Goal: Task Accomplishment & Management: Complete application form

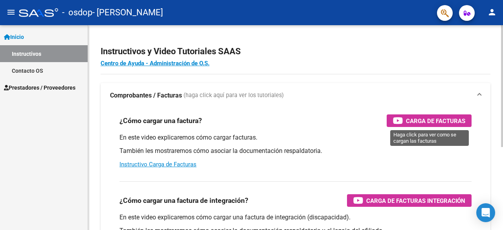
click at [424, 120] on span "Carga de Facturas" at bounding box center [435, 121] width 59 height 10
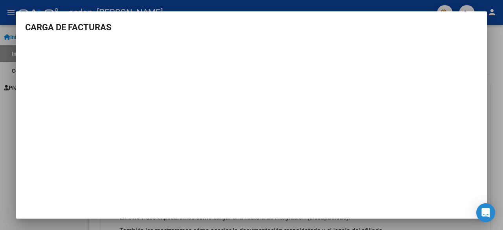
click at [499, 73] on div at bounding box center [251, 115] width 503 height 230
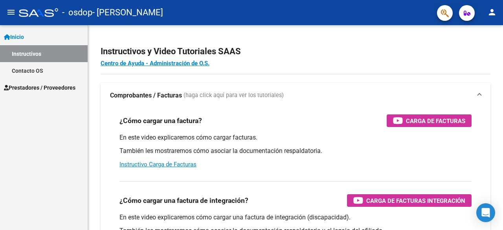
click at [47, 89] on span "Prestadores / Proveedores" at bounding box center [40, 87] width 72 height 9
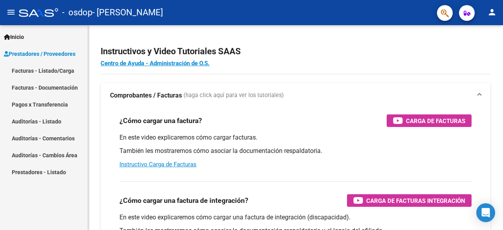
click at [31, 70] on link "Facturas - Listado/Carga" at bounding box center [44, 70] width 88 height 17
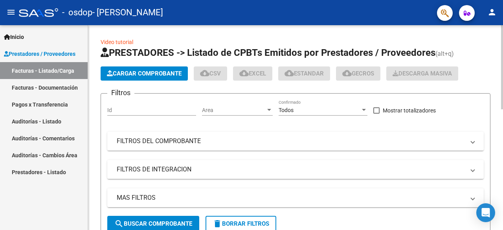
click at [166, 71] on span "Cargar Comprobante" at bounding box center [144, 73] width 75 height 7
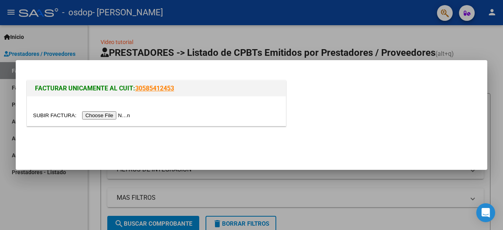
click at [99, 118] on input "file" at bounding box center [83, 115] width 100 height 8
click at [114, 116] on input "file" at bounding box center [83, 115] width 100 height 8
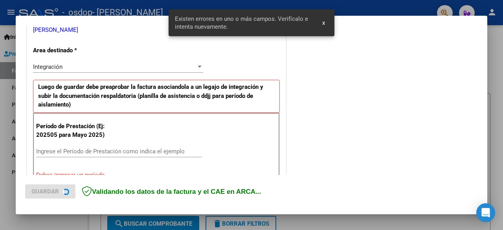
scroll to position [192, 0]
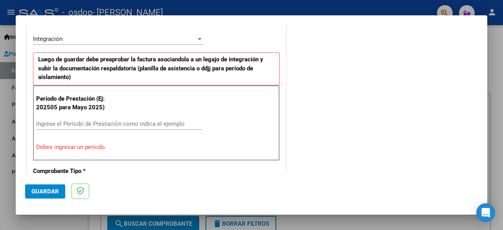
click at [90, 122] on input "Ingrese el Período de Prestación como indica el ejemplo" at bounding box center [119, 123] width 166 height 7
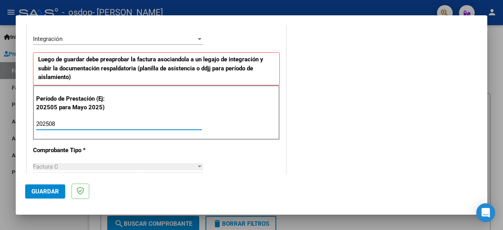
type input "202508"
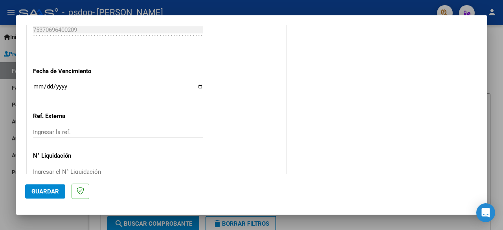
scroll to position [547, 0]
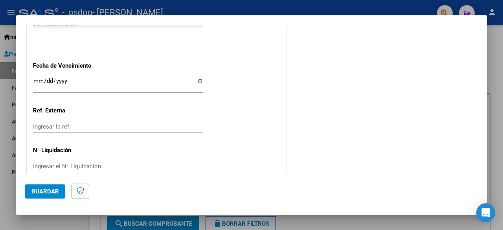
click at [36, 80] on input "Ingresar la fecha" at bounding box center [118, 84] width 170 height 13
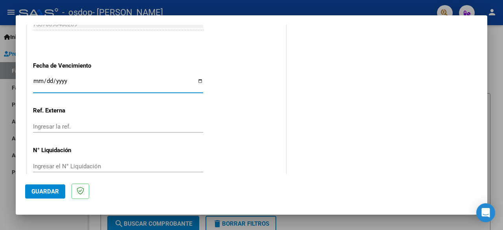
click at [199, 78] on input "Ingresar la fecha" at bounding box center [118, 84] width 170 height 13
type input "[DATE]"
click at [55, 126] on input "Ingresar la ref." at bounding box center [118, 126] width 170 height 7
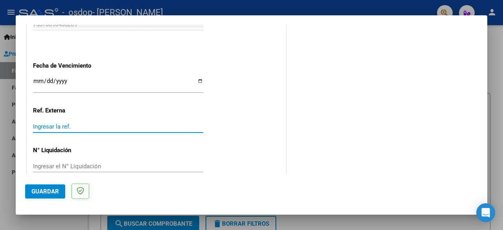
click at [65, 164] on input "Ingresar el N° Liquidación" at bounding box center [118, 166] width 170 height 7
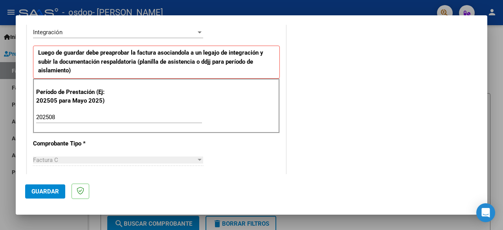
scroll to position [190, 0]
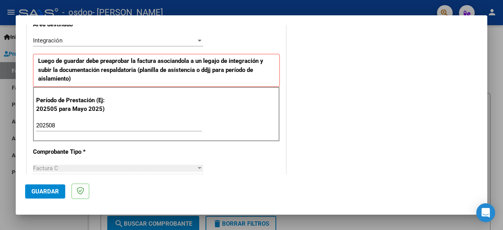
drag, startPoint x: 463, startPoint y: 77, endPoint x: 465, endPoint y: 82, distance: 5.8
click at [465, 82] on div "COMENTARIOS Comentarios del Prestador / Gerenciador:" at bounding box center [383, 193] width 190 height 701
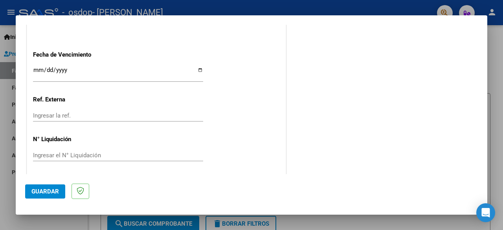
scroll to position [559, 0]
click at [46, 188] on span "Guardar" at bounding box center [45, 191] width 28 height 7
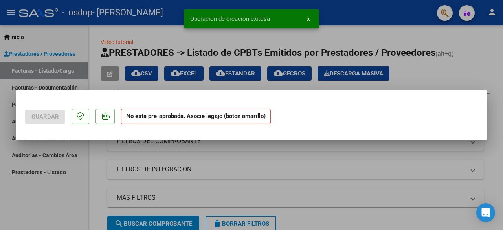
scroll to position [0, 0]
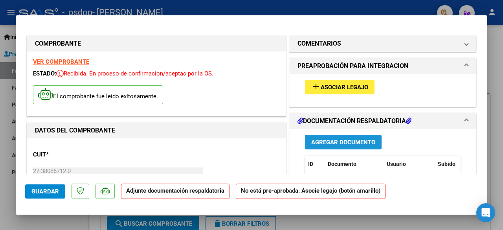
click at [334, 141] on span "Agregar Documento" at bounding box center [344, 142] width 64 height 7
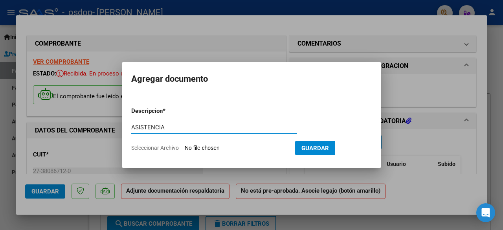
type input "ASISTENCIA"
click at [325, 146] on span "Guardar" at bounding box center [316, 148] width 28 height 7
click at [245, 146] on input "Seleccionar Archivo" at bounding box center [237, 148] width 104 height 7
click at [153, 146] on span "Seleccionar Archivo" at bounding box center [155, 148] width 48 height 6
click at [185, 146] on input "Seleccionar Archivo" at bounding box center [237, 148] width 104 height 7
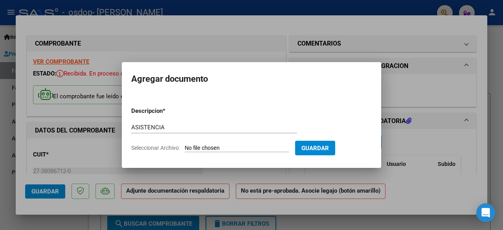
type input "C:\fakepath\Almoualem [PERSON_NAME][DATE].pdf"
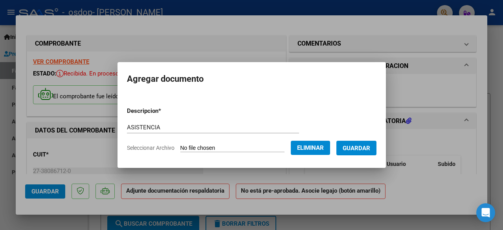
click at [363, 151] on span "Guardar" at bounding box center [357, 148] width 28 height 7
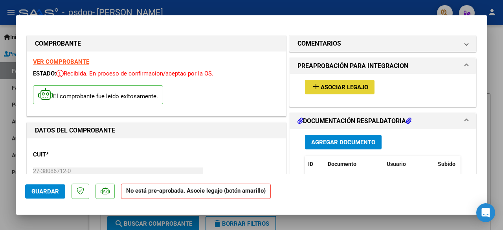
click at [344, 86] on span "Asociar Legajo" at bounding box center [345, 87] width 48 height 7
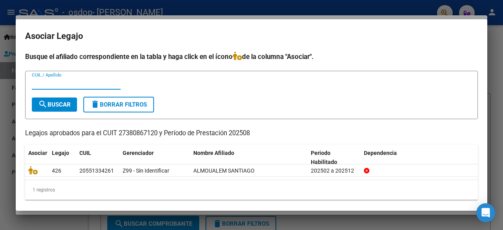
type input "j"
type input "ALMOUALEM"
click at [67, 101] on span "search Buscar" at bounding box center [54, 104] width 33 height 7
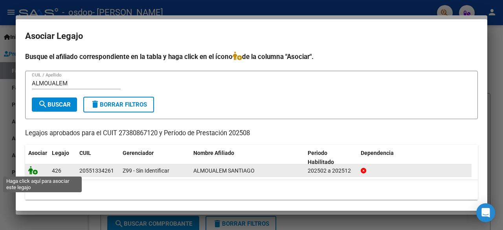
click at [34, 173] on icon at bounding box center [32, 170] width 9 height 9
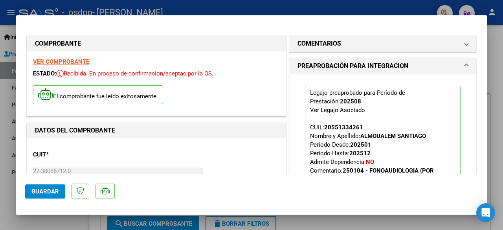
click at [51, 188] on span "Guardar" at bounding box center [45, 191] width 28 height 7
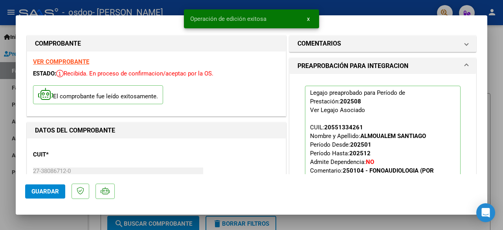
click at [501, 73] on div at bounding box center [251, 115] width 503 height 230
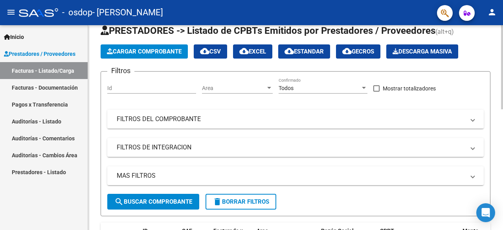
scroll to position [27, 0]
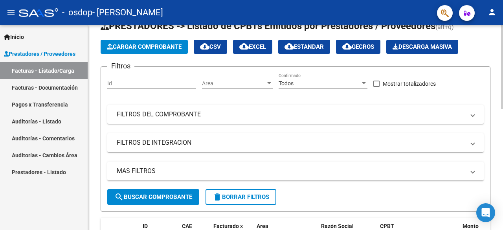
click at [503, 51] on div at bounding box center [503, 79] width 2 height 84
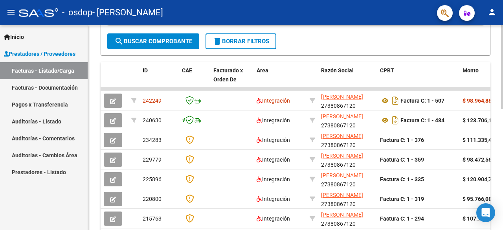
scroll to position [185, 0]
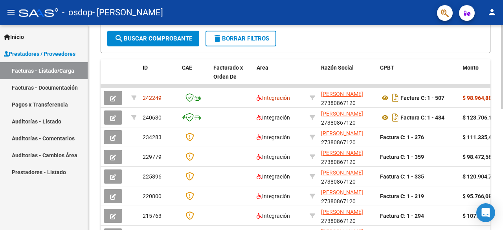
click at [503, 116] on div at bounding box center [503, 145] width 2 height 84
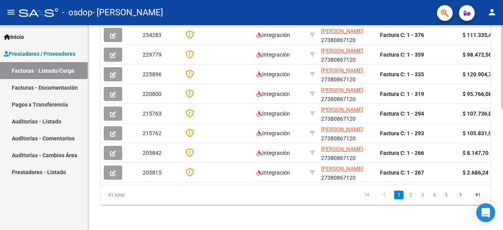
scroll to position [293, 0]
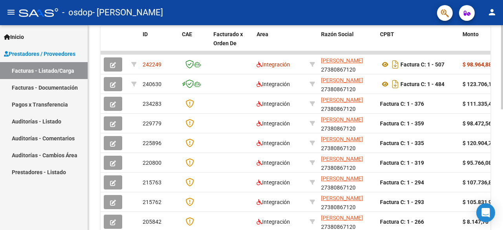
click at [500, 129] on div "Video tutorial PRESTADORES -> Listado de CPBTs Emitidos por Prestadores / Prove…" at bounding box center [296, 52] width 417 height 492
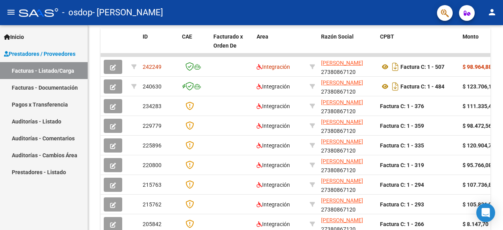
click at [59, 101] on link "Pagos x Transferencia" at bounding box center [44, 104] width 88 height 17
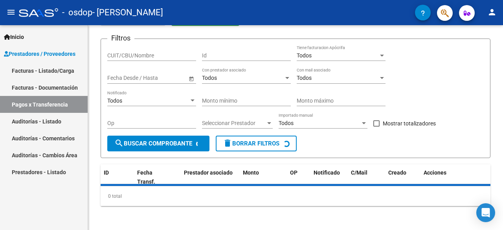
scroll to position [65, 0]
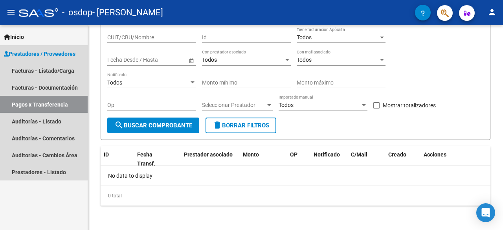
click at [59, 101] on link "Pagos x Transferencia" at bounding box center [44, 104] width 88 height 17
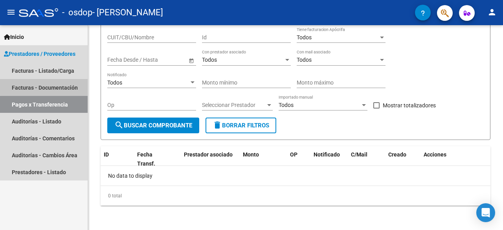
click at [47, 87] on link "Facturas - Documentación" at bounding box center [44, 87] width 88 height 17
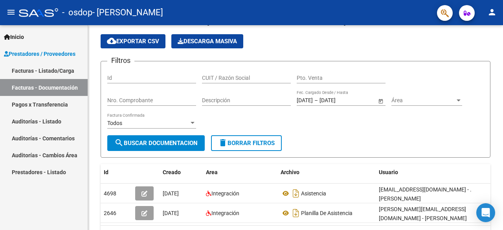
scroll to position [70, 0]
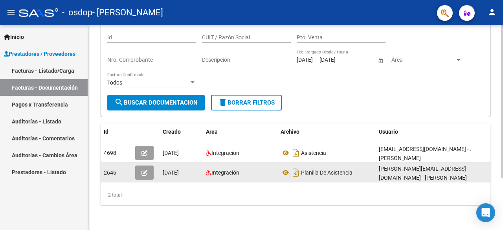
click at [393, 167] on div "[PERSON_NAME][EMAIL_ADDRESS][DOMAIN_NAME] - [PERSON_NAME]" at bounding box center [435, 172] width 112 height 17
click at [286, 168] on icon at bounding box center [286, 172] width 10 height 9
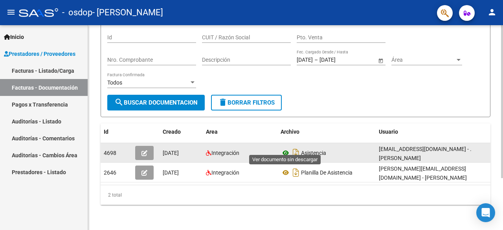
click at [288, 148] on icon at bounding box center [286, 152] width 10 height 9
